Goal: Task Accomplishment & Management: Use online tool/utility

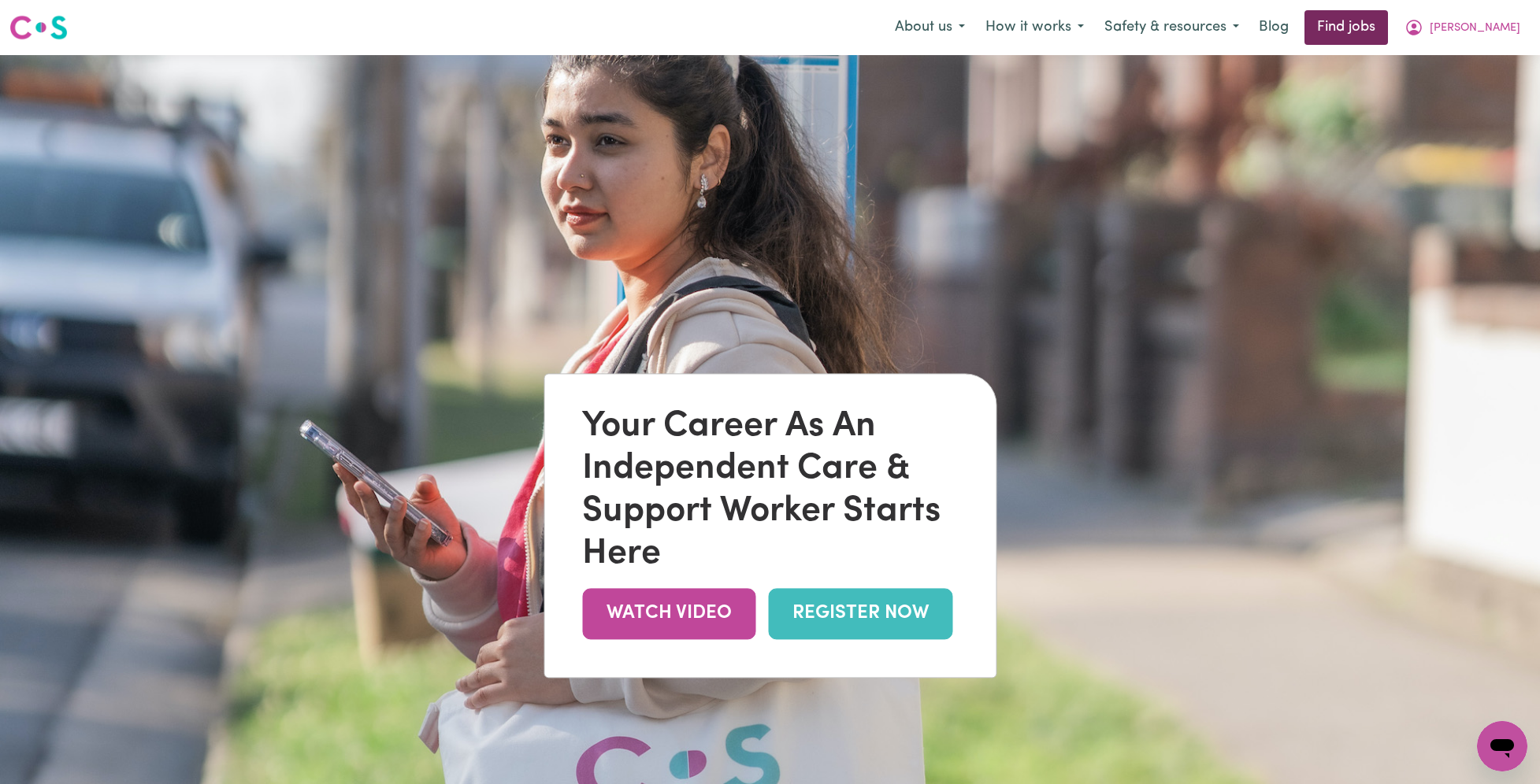
click at [1387, 33] on link "Find jobs" at bounding box center [1346, 27] width 83 height 34
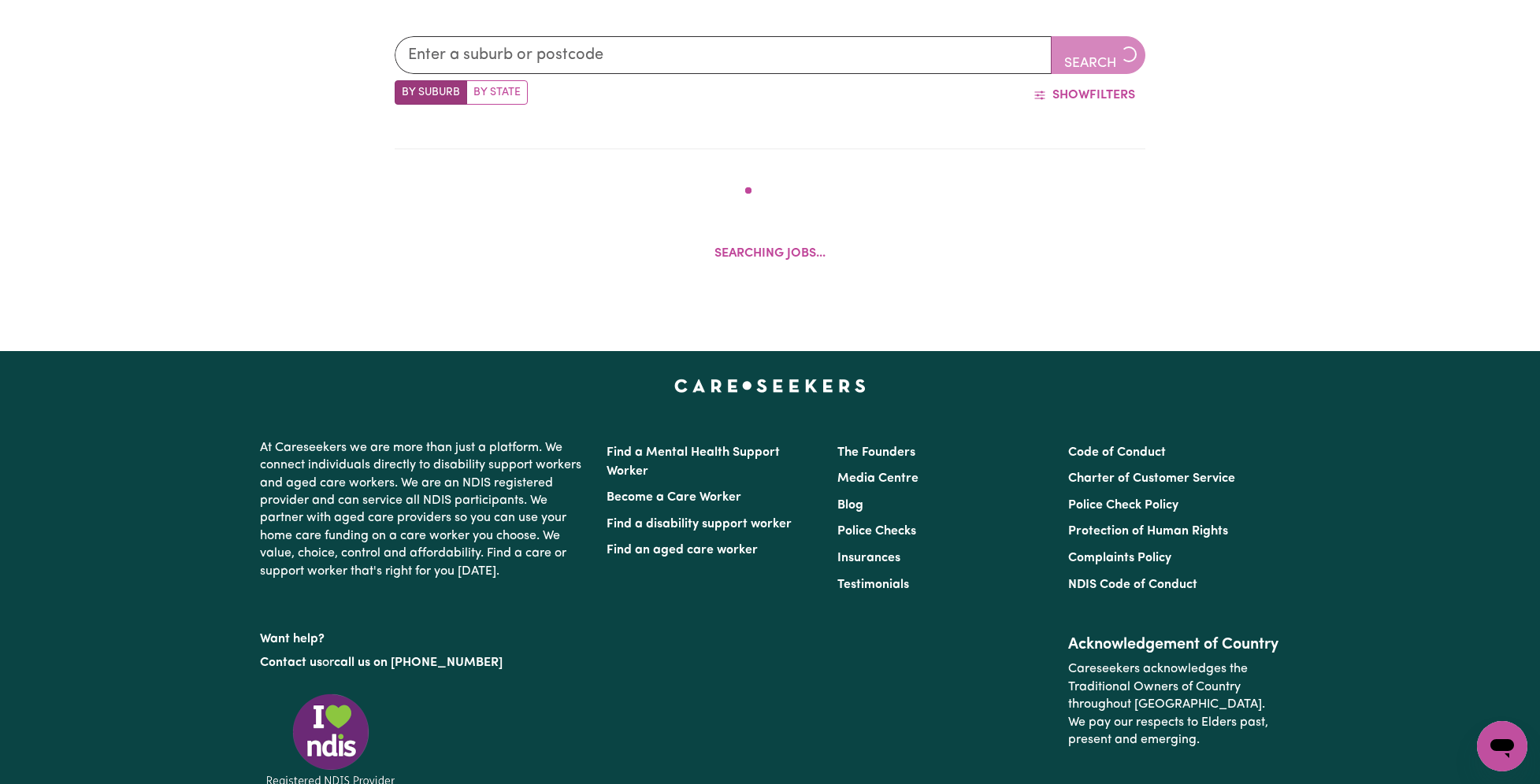
scroll to position [667, 0]
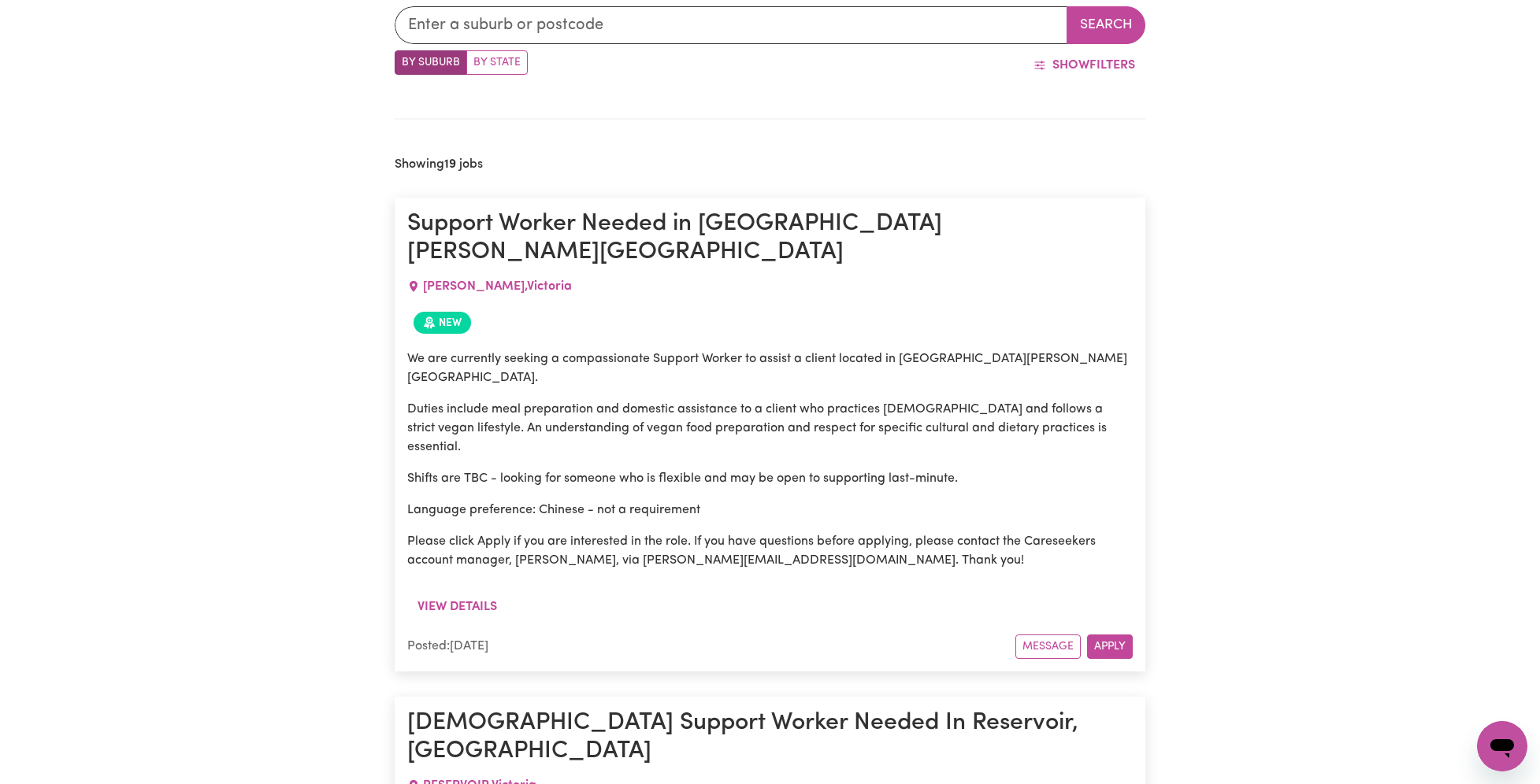
click at [493, 69] on label "By State" at bounding box center [497, 62] width 61 height 24
click at [405, 61] on input "By State" at bounding box center [400, 55] width 10 height 10
radio input "true"
click at [781, 34] on input "text" at bounding box center [732, 25] width 673 height 38
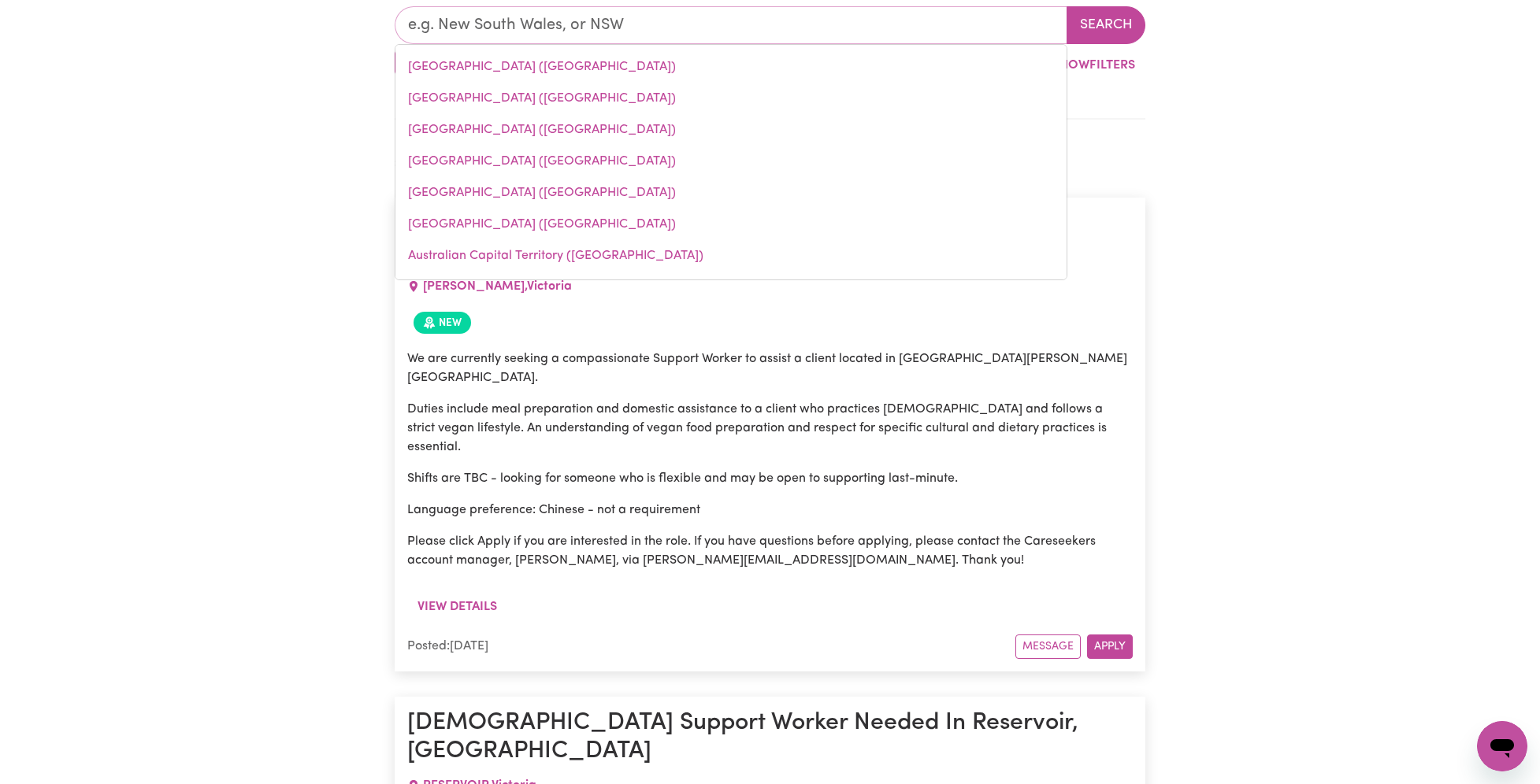
drag, startPoint x: 484, startPoint y: 134, endPoint x: 503, endPoint y: 131, distance: 19.2
click at [484, 134] on link "[GEOGRAPHIC_DATA] ([GEOGRAPHIC_DATA])" at bounding box center [730, 129] width 671 height 31
type input "[GEOGRAPHIC_DATA] ([GEOGRAPHIC_DATA])"
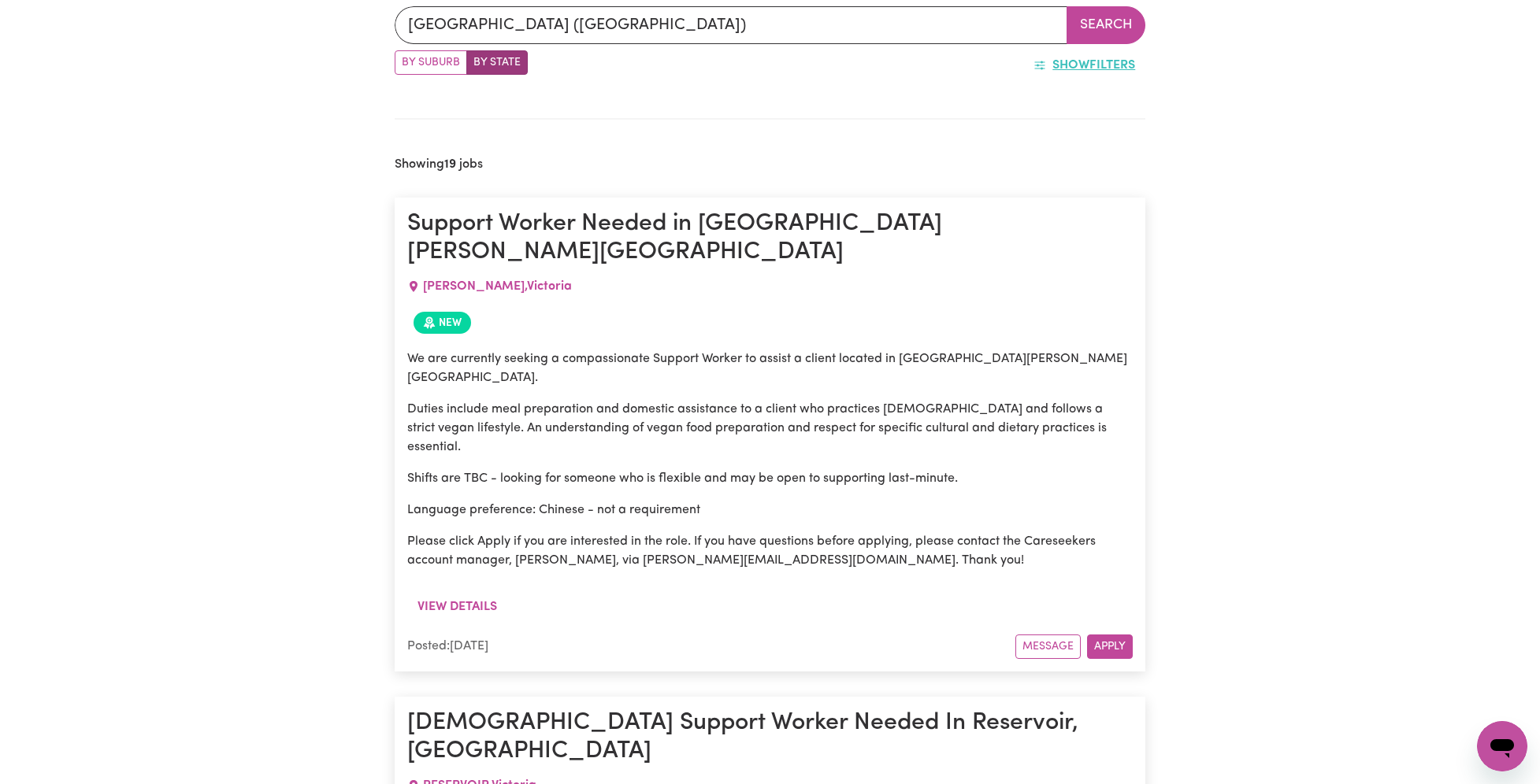
drag, startPoint x: 1090, startPoint y: 18, endPoint x: 1025, endPoint y: 51, distance: 72.9
click at [1090, 18] on button "Search" at bounding box center [1105, 25] width 79 height 38
